Goal: Transaction & Acquisition: Purchase product/service

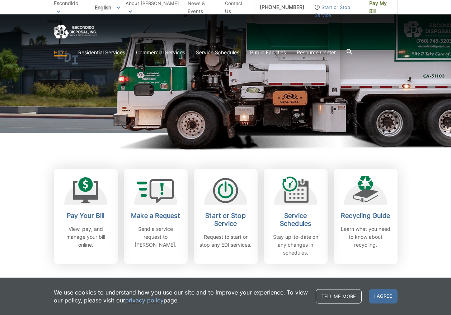
scroll to position [108, 0]
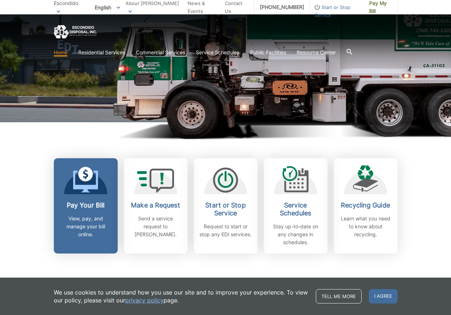
click at [86, 199] on link "Pay Your Bill View, pay, and manage your bill online." at bounding box center [86, 205] width 64 height 95
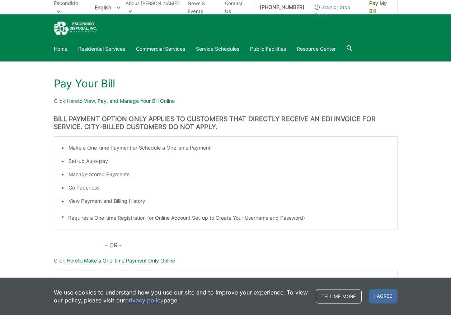
scroll to position [36, 0]
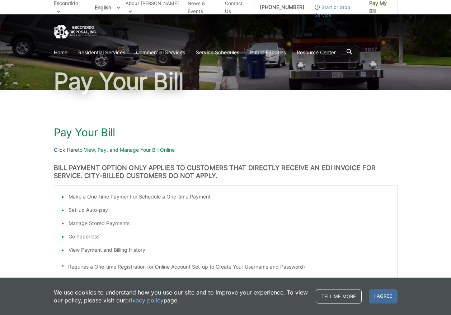
click at [66, 150] on link "Click Here" at bounding box center [66, 150] width 24 height 8
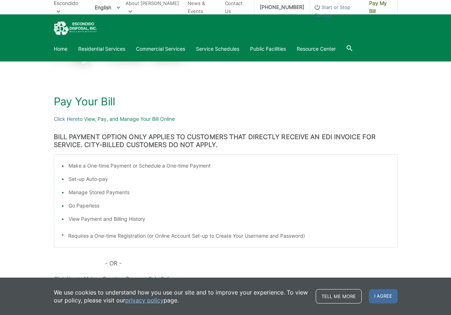
scroll to position [0, 0]
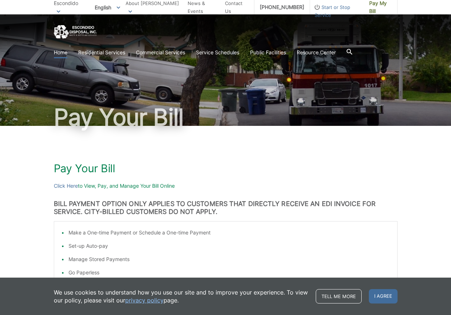
click at [56, 54] on link "Home" at bounding box center [61, 52] width 14 height 8
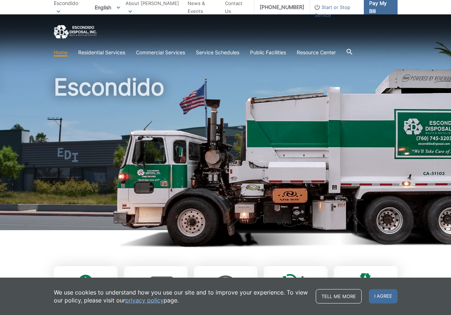
click at [381, 6] on span "Pay My Bill" at bounding box center [381, 7] width 23 height 16
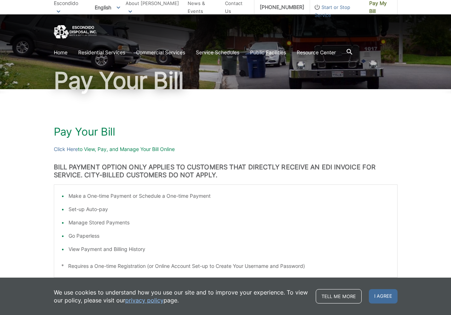
scroll to position [72, 0]
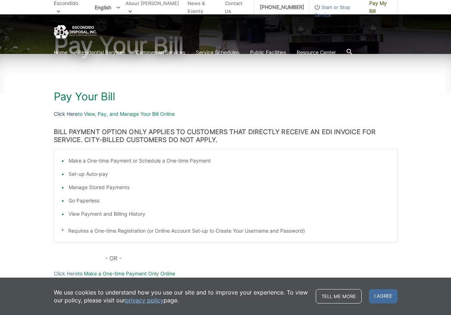
click at [59, 114] on link "Click Here" at bounding box center [66, 114] width 24 height 8
